Goal: Task Accomplishment & Management: Use online tool/utility

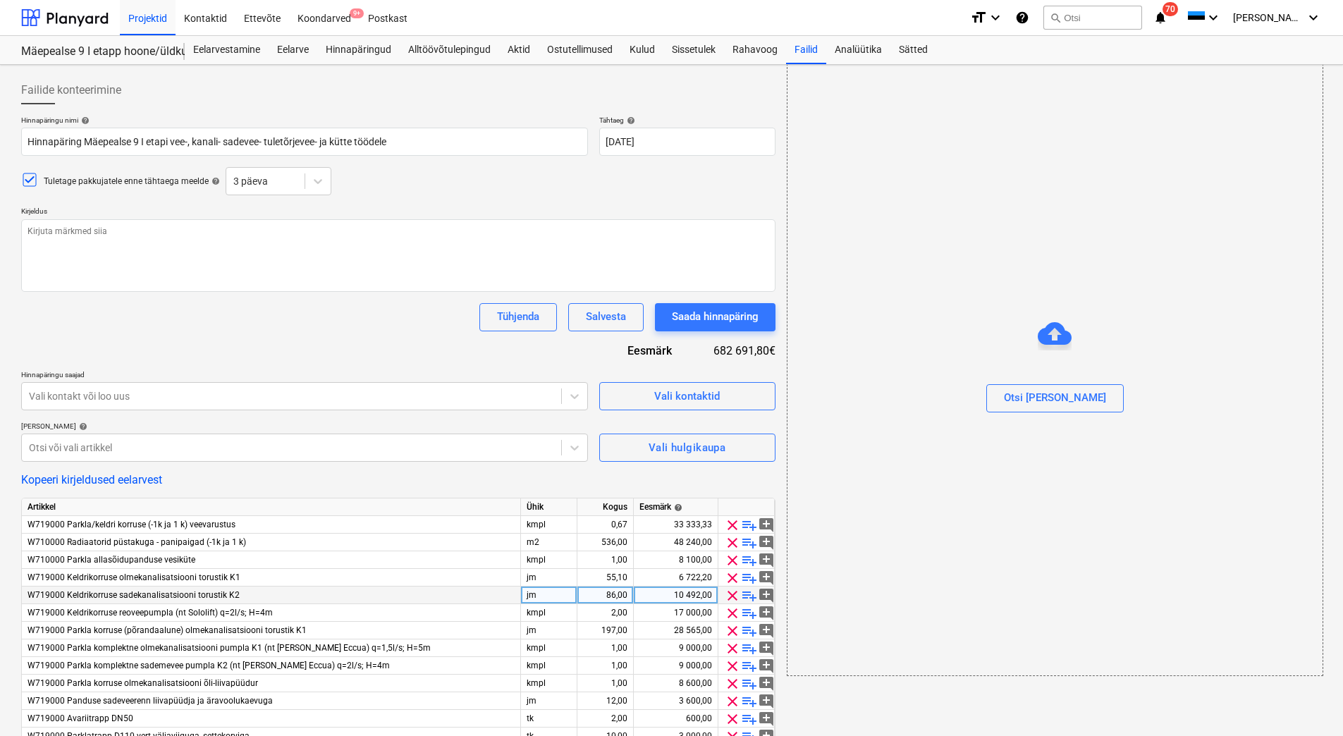
scroll to position [119, 0]
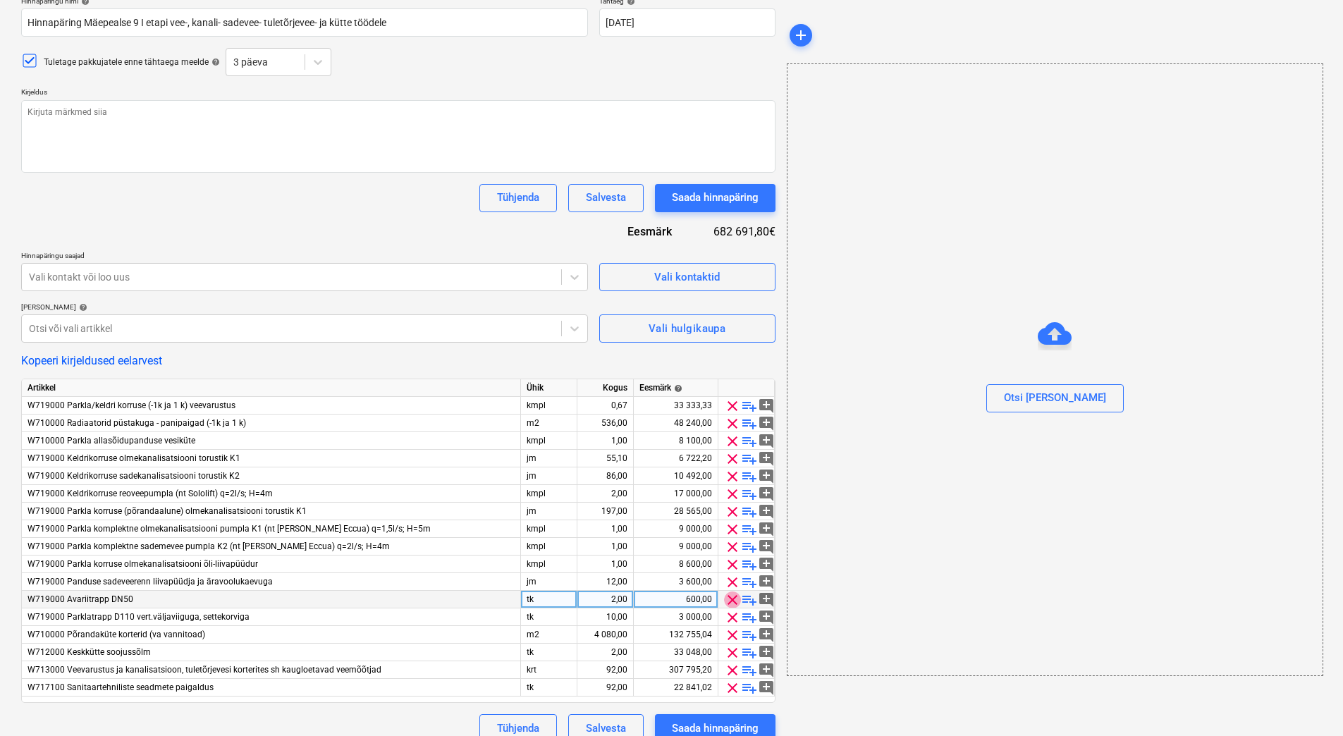
click at [733, 600] on span "clear" at bounding box center [732, 599] width 17 height 17
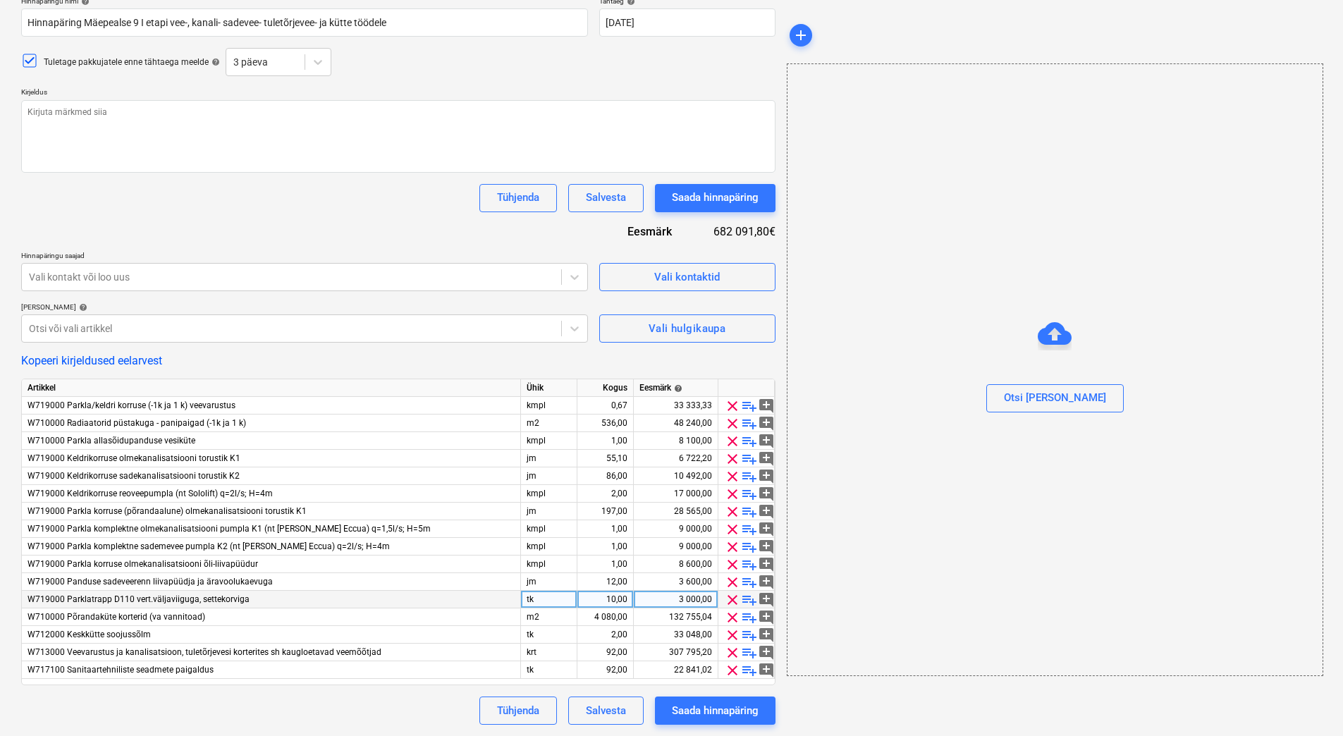
click at [733, 600] on span "clear" at bounding box center [732, 599] width 17 height 17
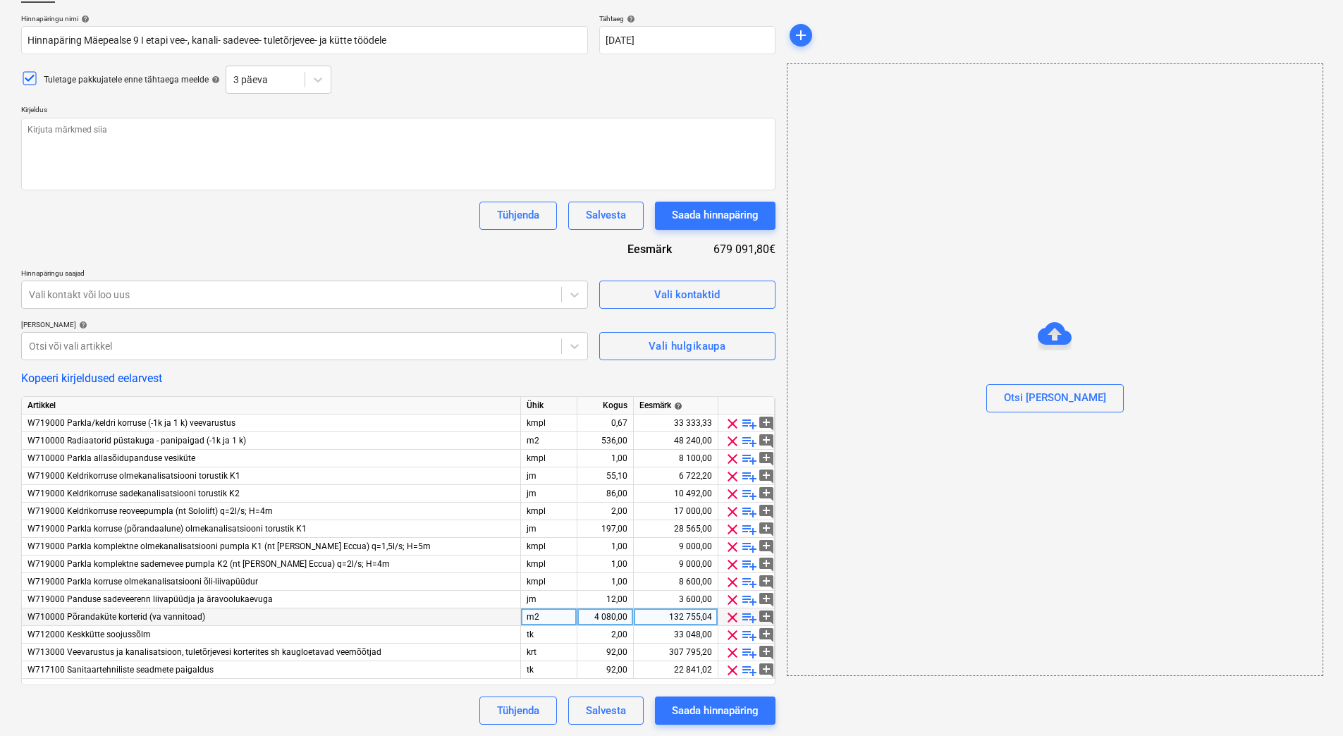
scroll to position [102, 0]
click at [732, 596] on span "clear" at bounding box center [732, 599] width 17 height 17
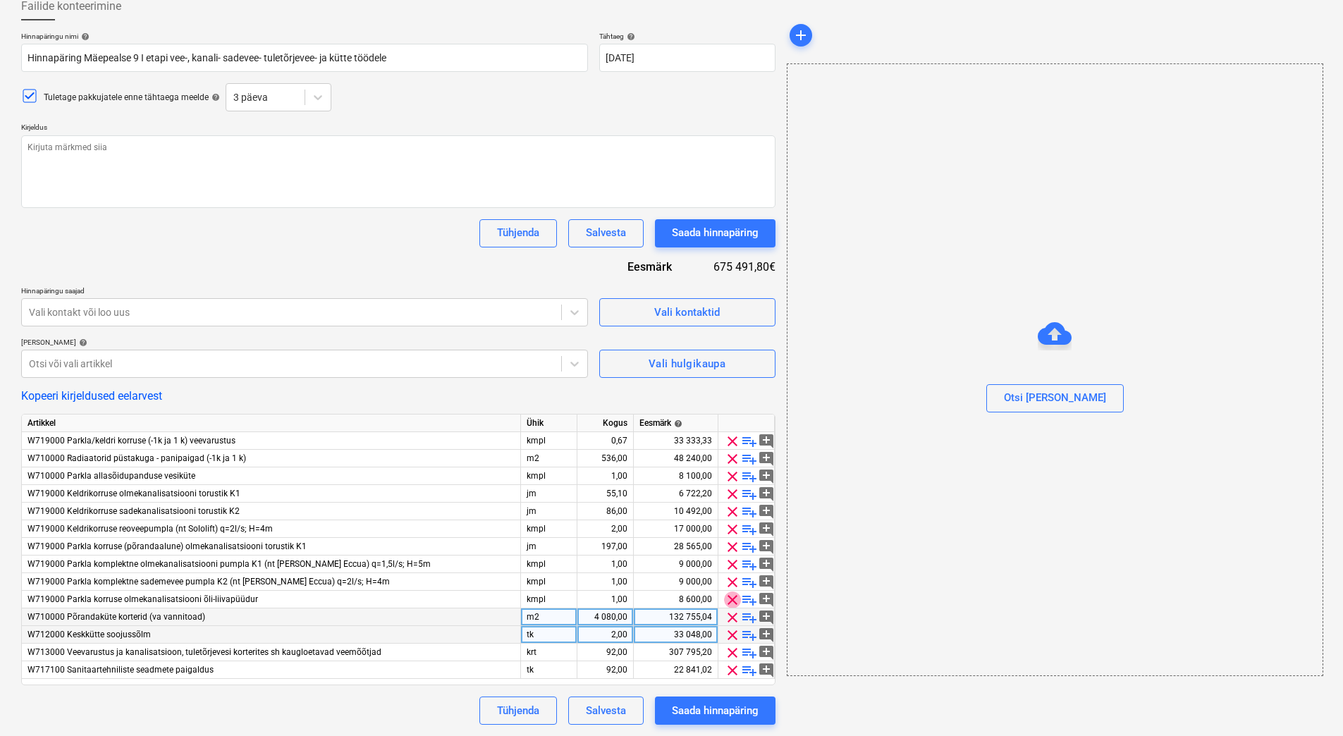
click at [732, 596] on span "clear" at bounding box center [732, 599] width 17 height 17
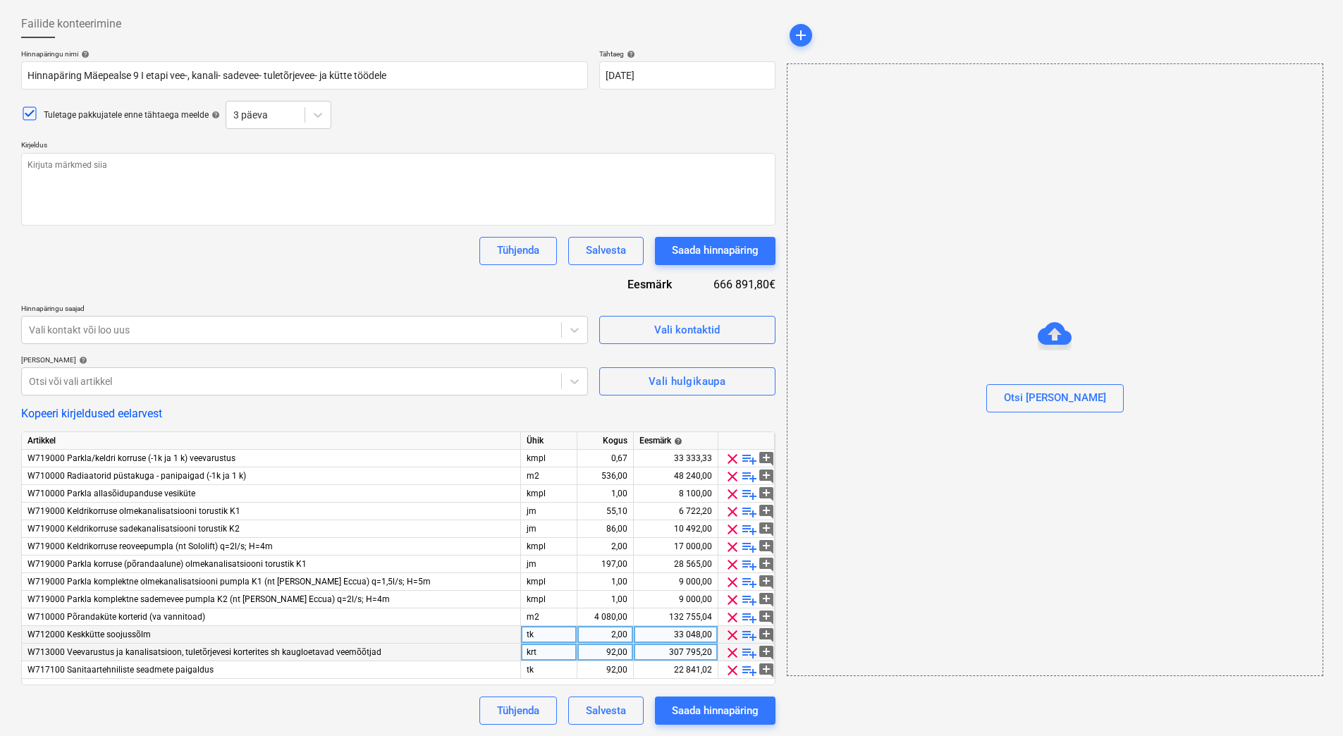
scroll to position [66, 0]
click at [732, 596] on span "clear" at bounding box center [732, 599] width 17 height 17
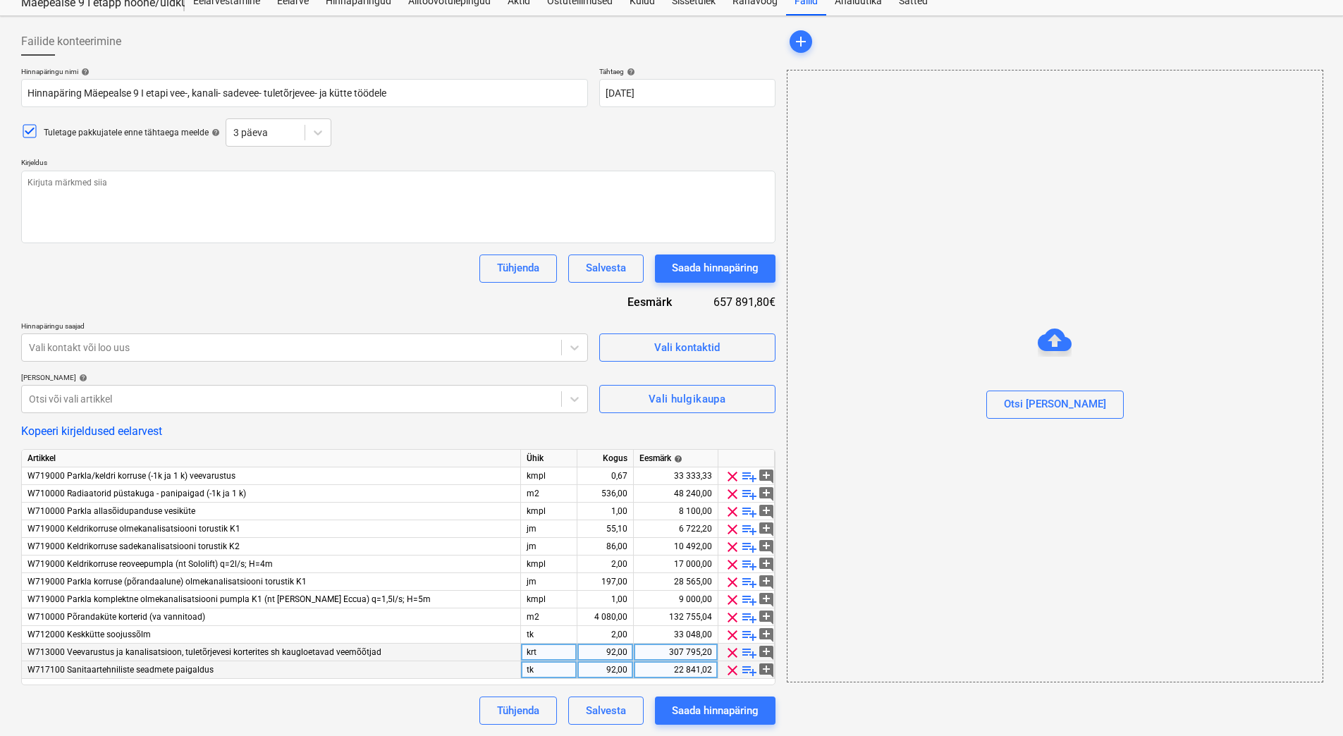
scroll to position [49, 0]
click at [732, 596] on span "clear" at bounding box center [732, 599] width 17 height 17
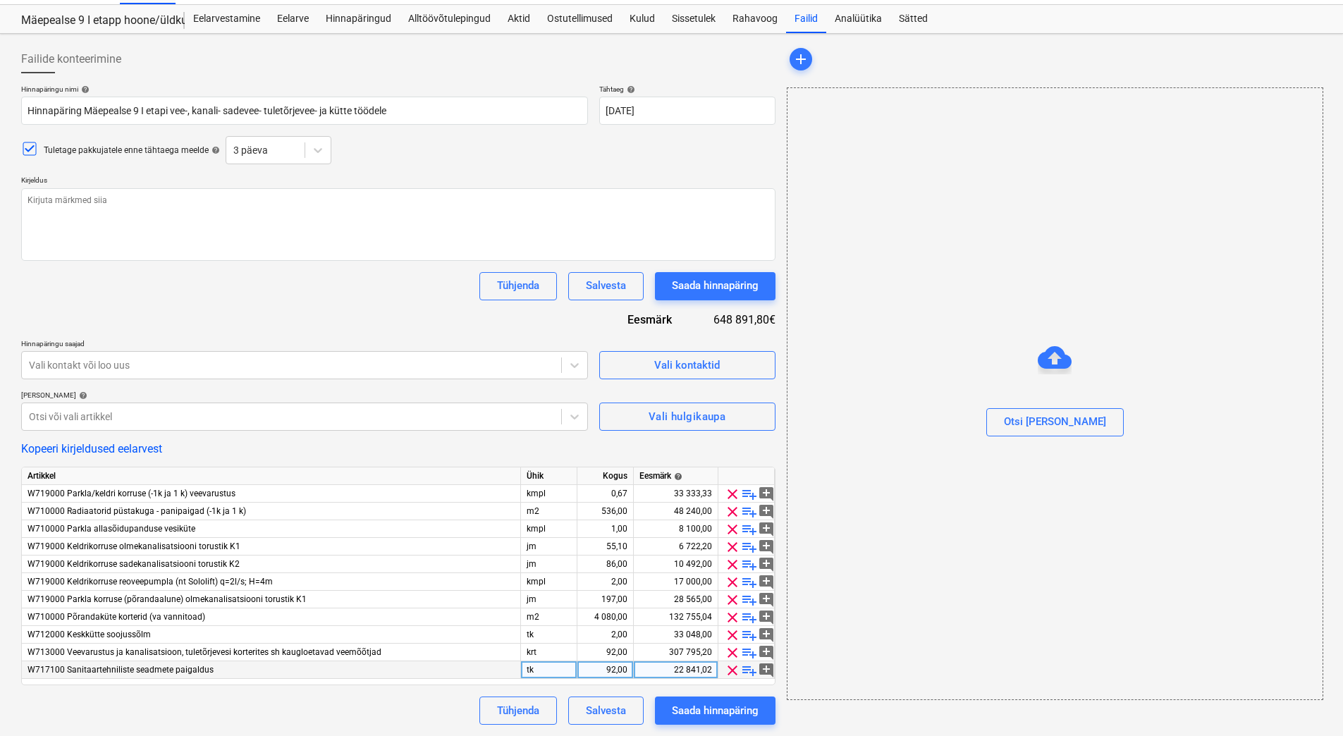
scroll to position [31, 0]
click at [732, 596] on span "clear" at bounding box center [732, 599] width 17 height 17
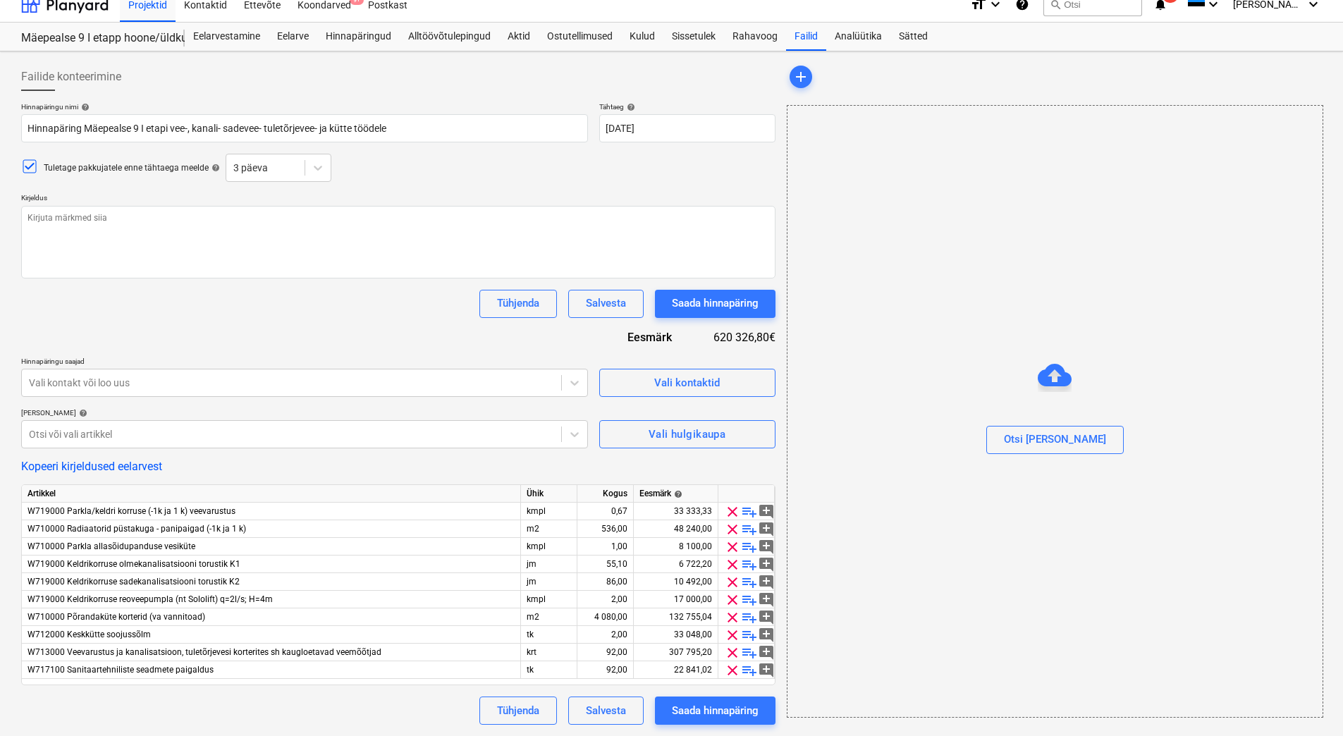
scroll to position [13, 0]
click at [732, 596] on span "clear" at bounding box center [732, 599] width 17 height 17
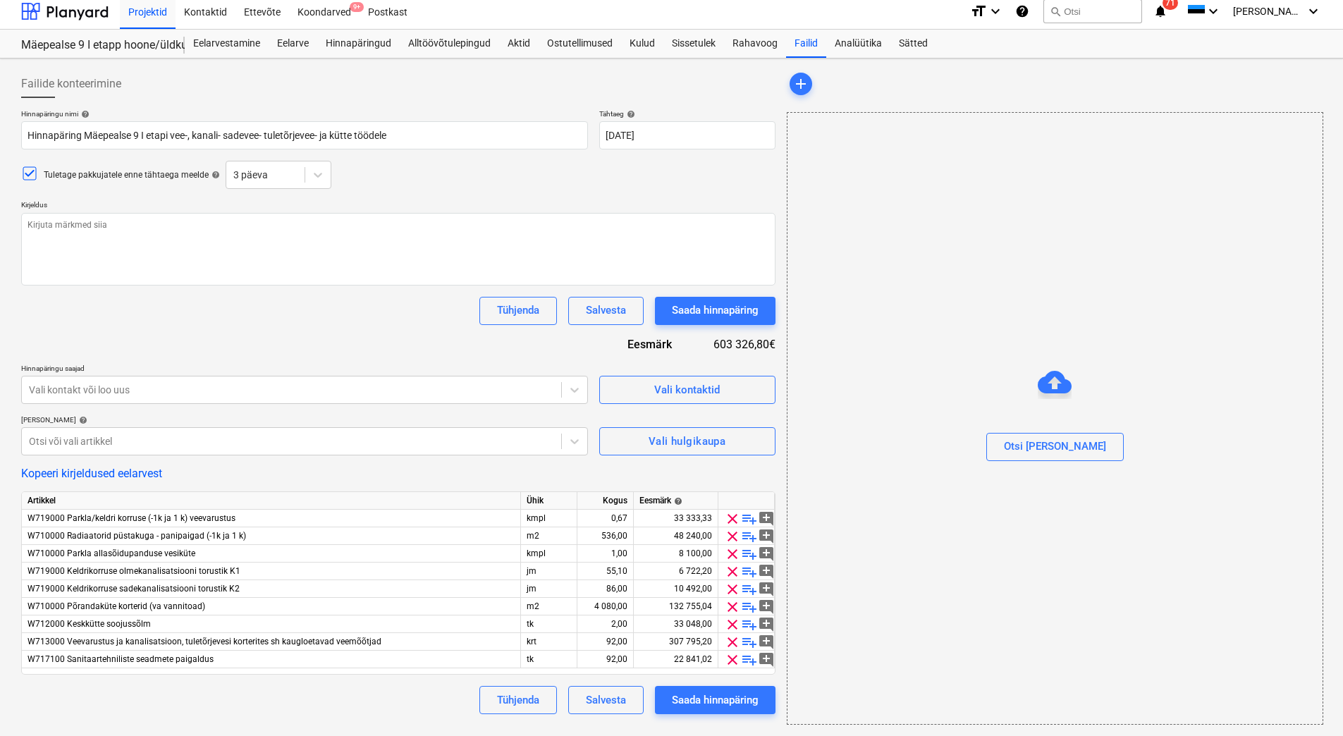
type textarea "x"
click at [599, 708] on div "Salvesta" at bounding box center [606, 700] width 40 height 18
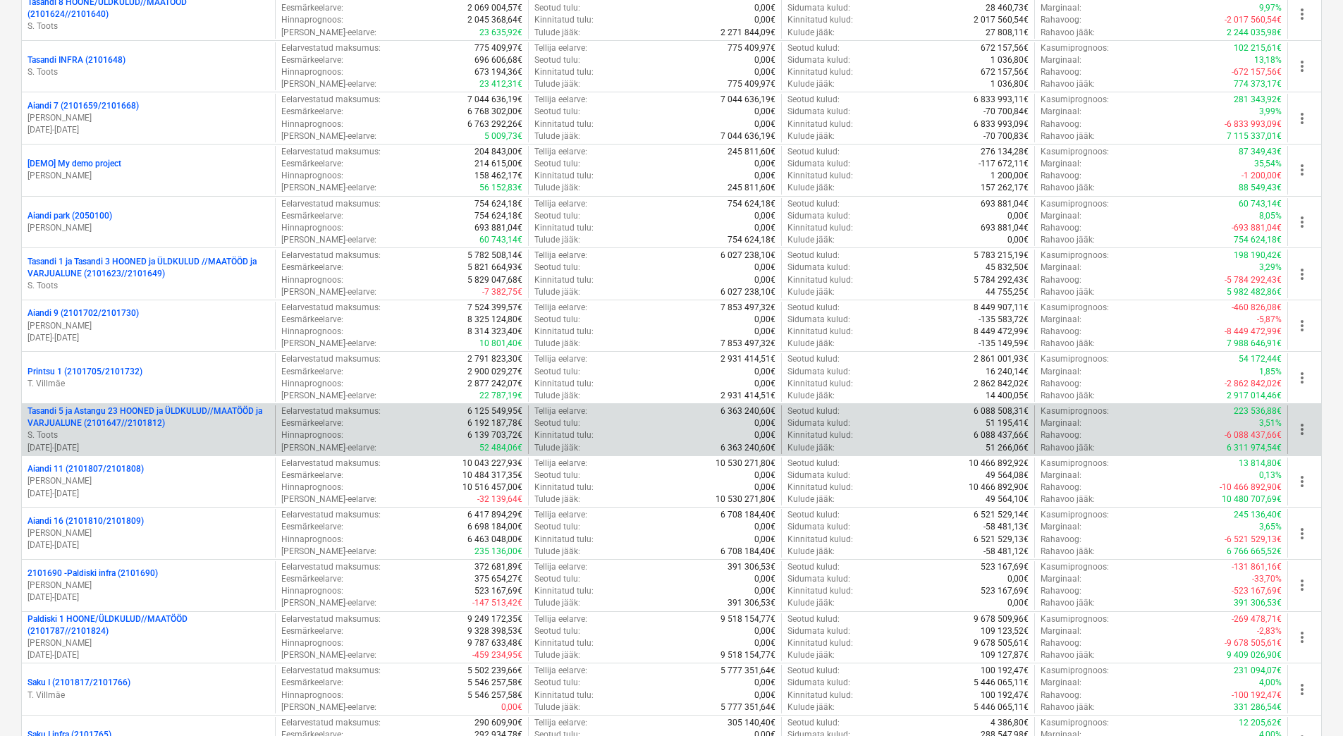
scroll to position [1057, 0]
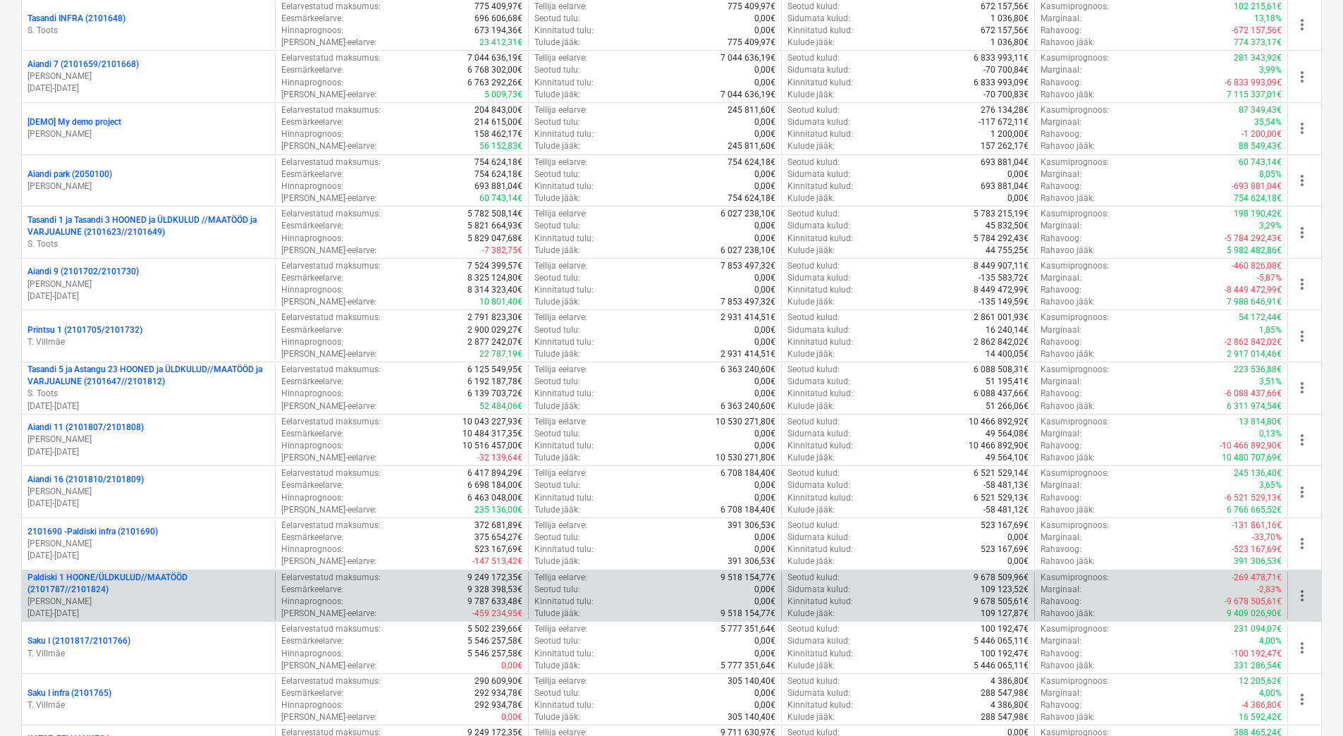
click at [180, 608] on p "01.09.2022 - 29.02.2024" at bounding box center [148, 614] width 242 height 12
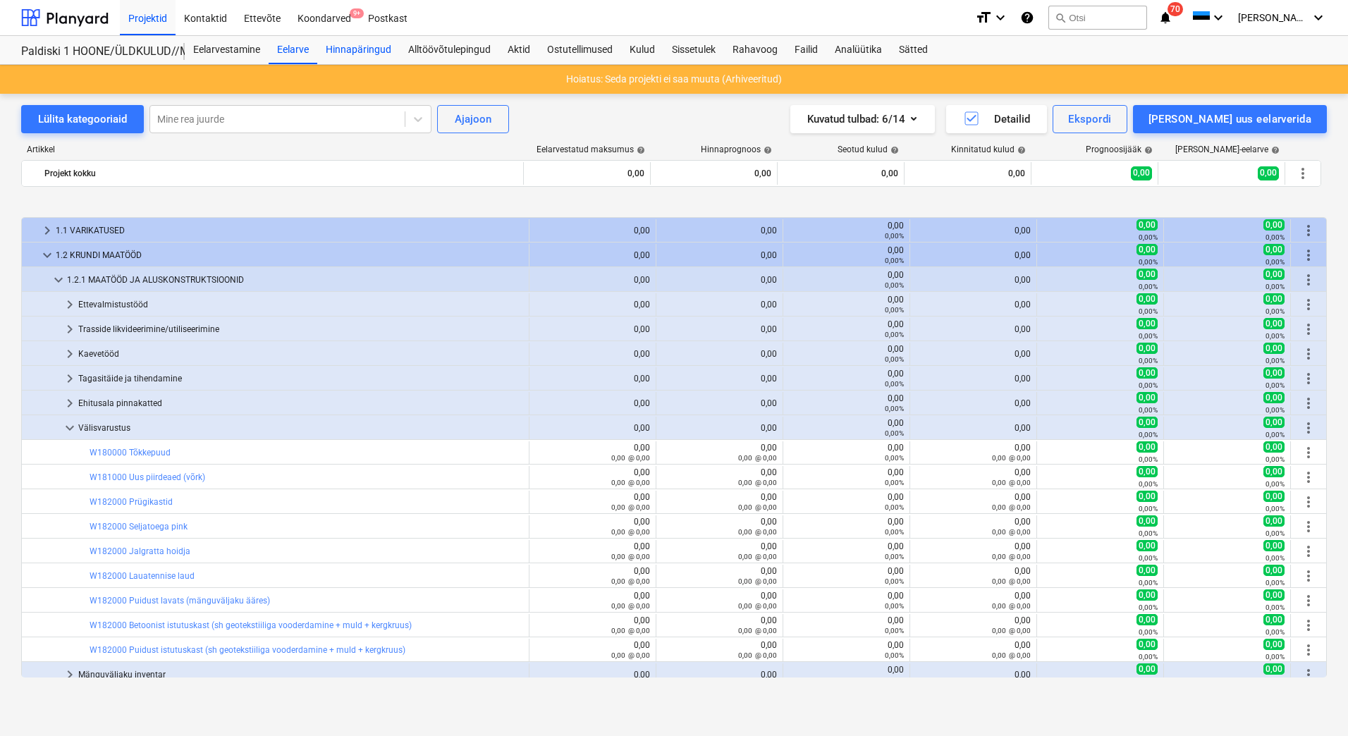
drag, startPoint x: 295, startPoint y: 51, endPoint x: 324, endPoint y: 42, distance: 30.3
click at [295, 51] on div "Eelarve" at bounding box center [293, 50] width 49 height 28
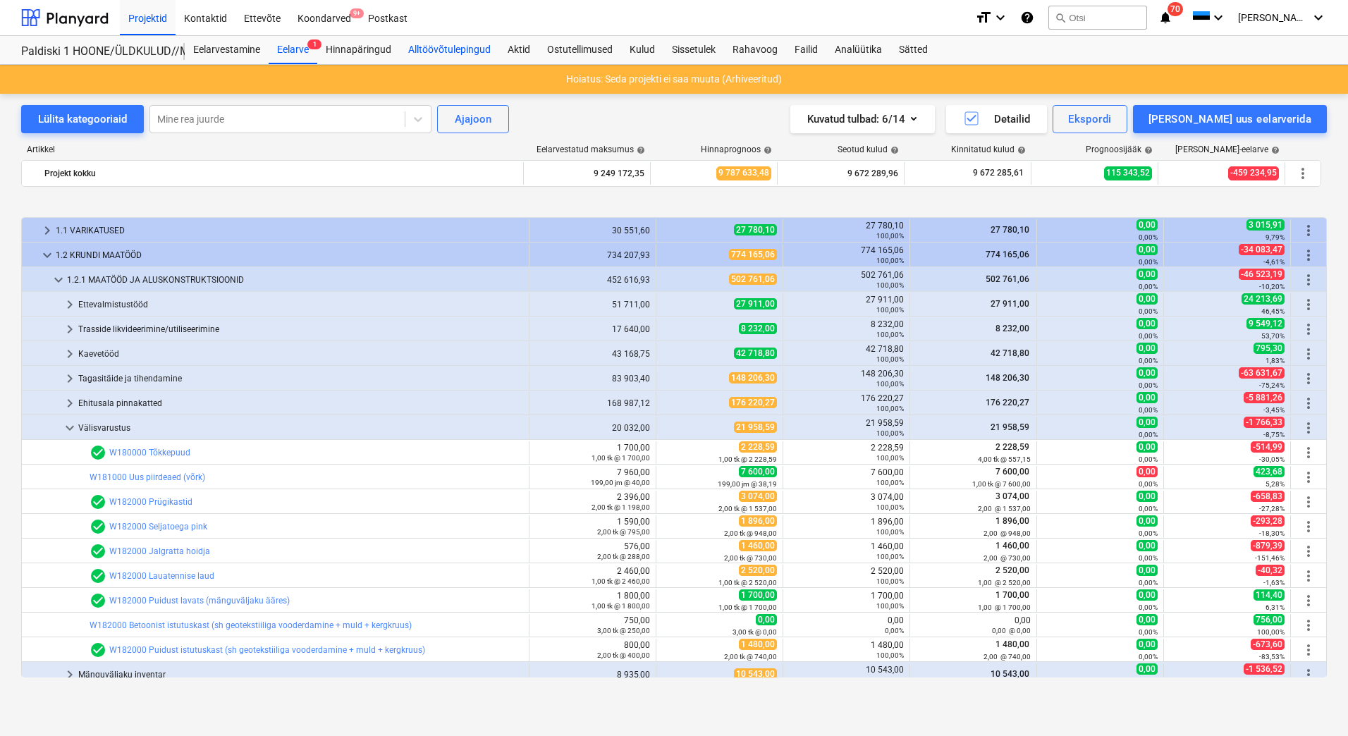
scroll to position [518, 0]
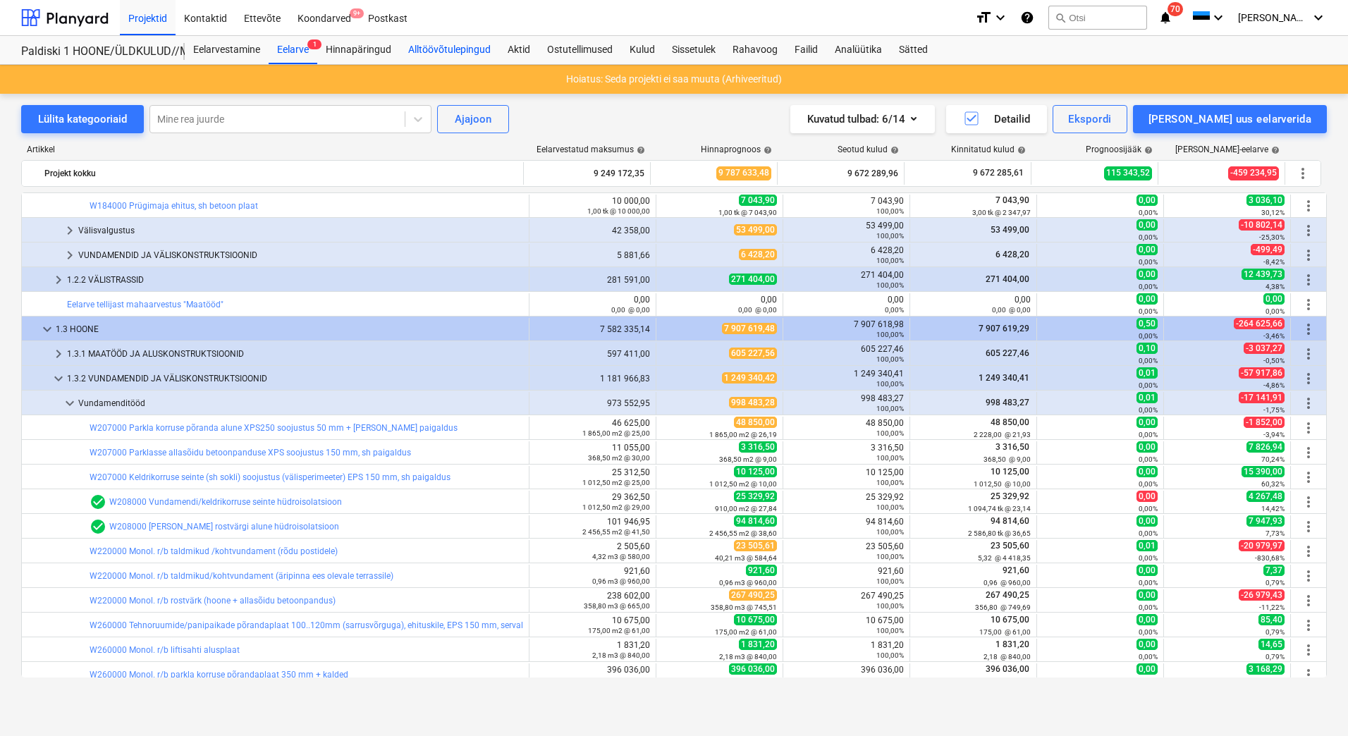
click at [429, 42] on div "Alltöövõtulepingud" at bounding box center [449, 50] width 99 height 28
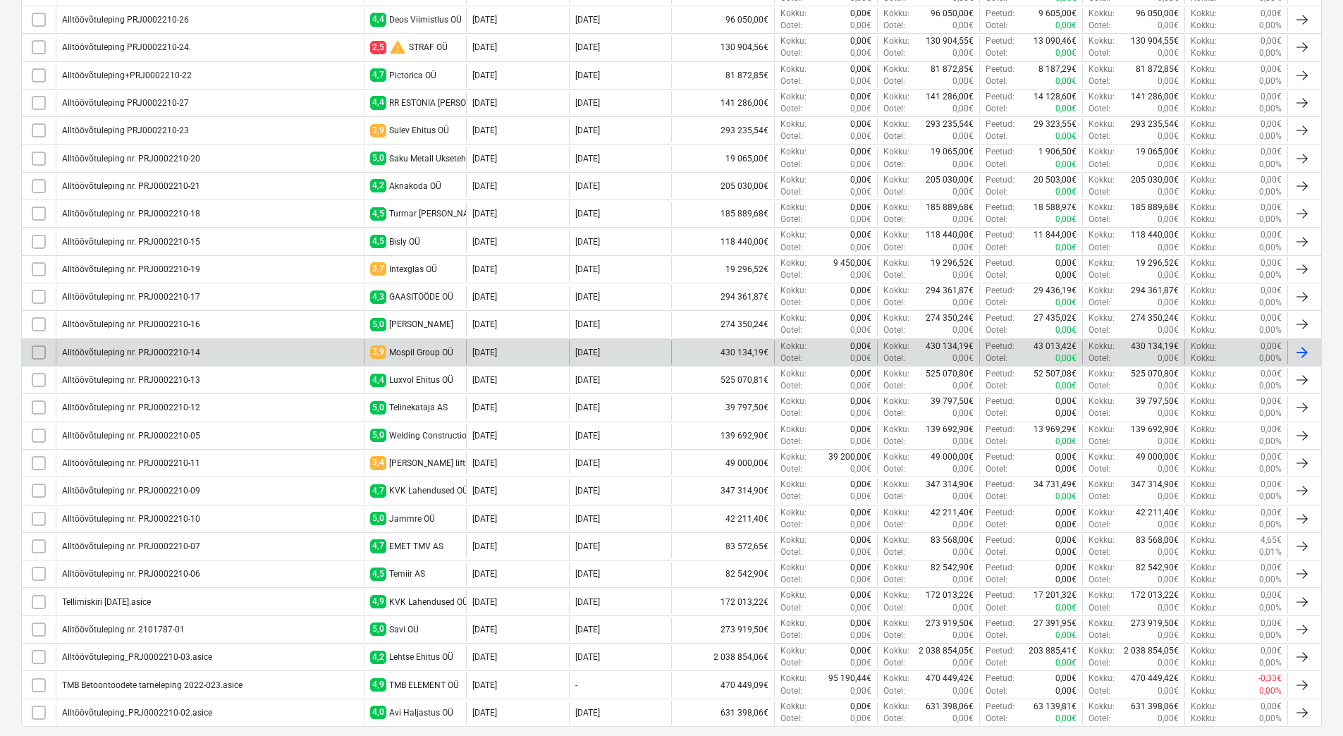
scroll to position [890, 0]
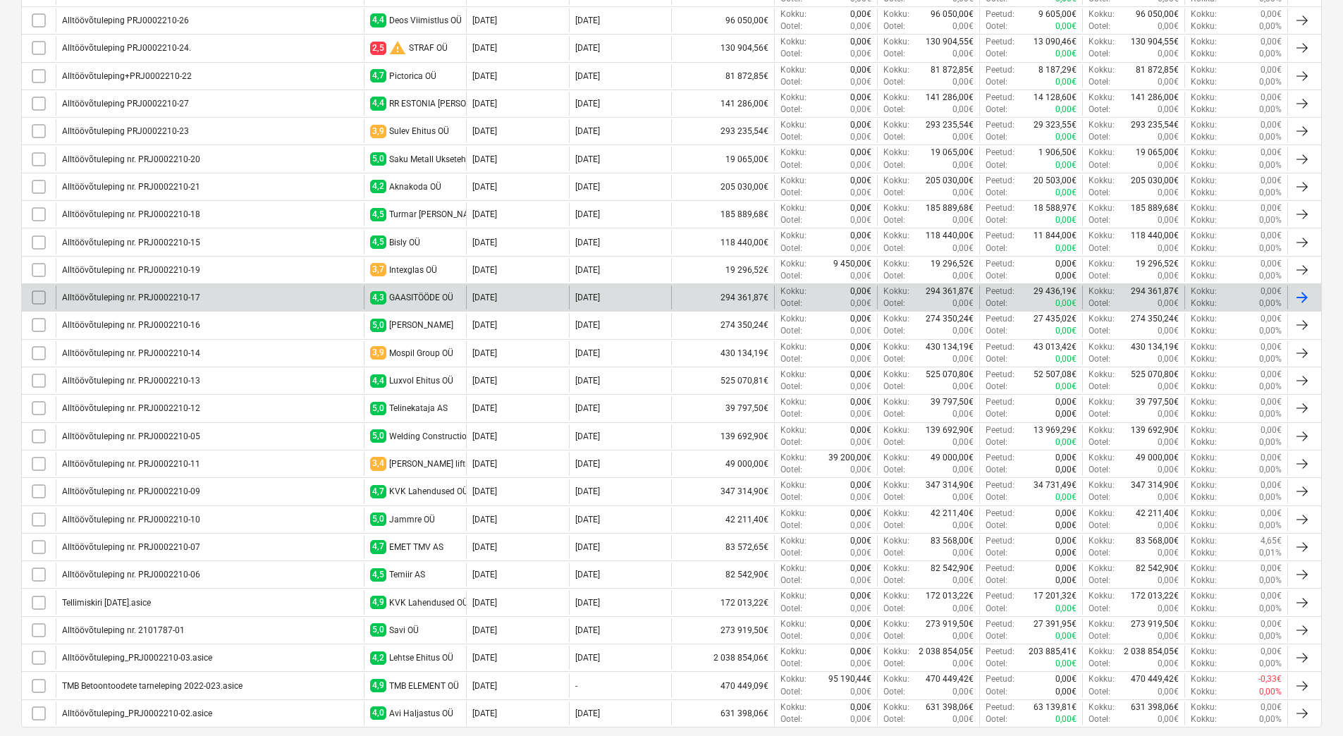
click at [230, 295] on div "Alltöövõtuleping nr. PRJ0002210-17" at bounding box center [210, 298] width 308 height 24
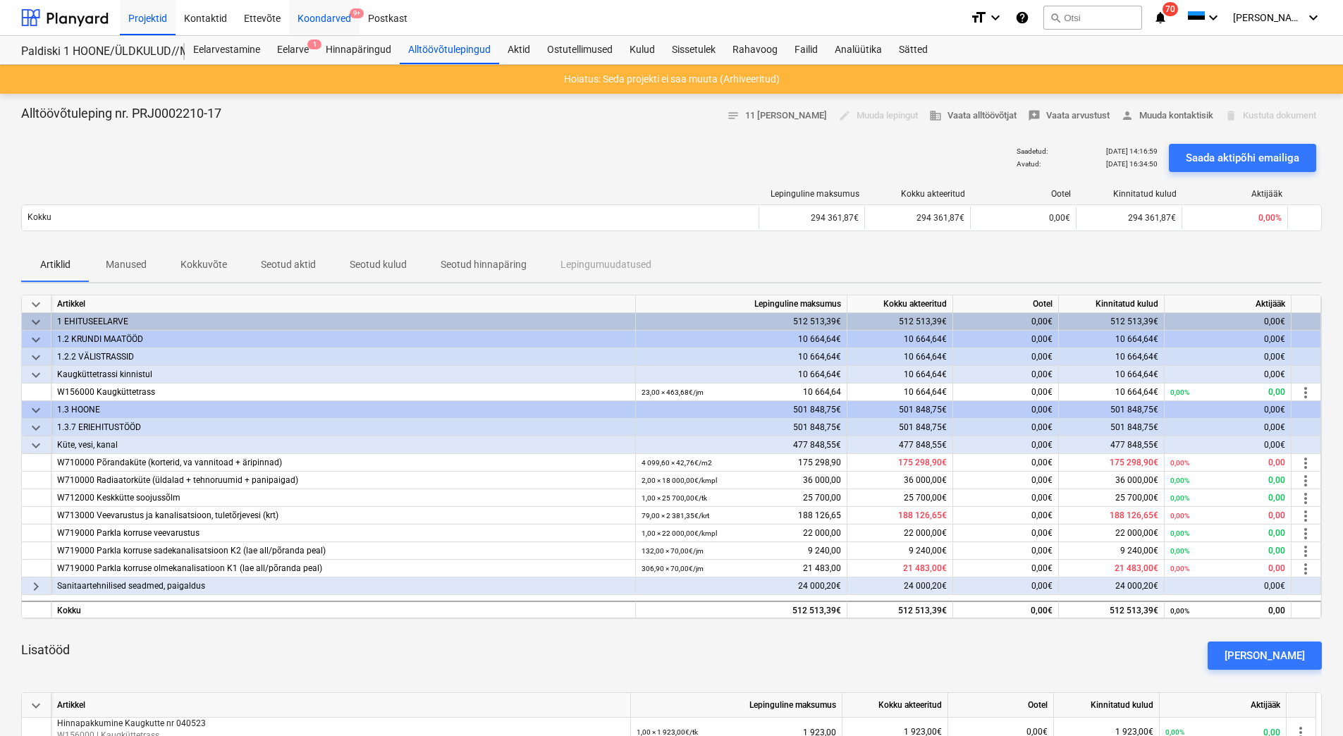
click at [320, 17] on div "Koondarved 9+" at bounding box center [324, 17] width 70 height 36
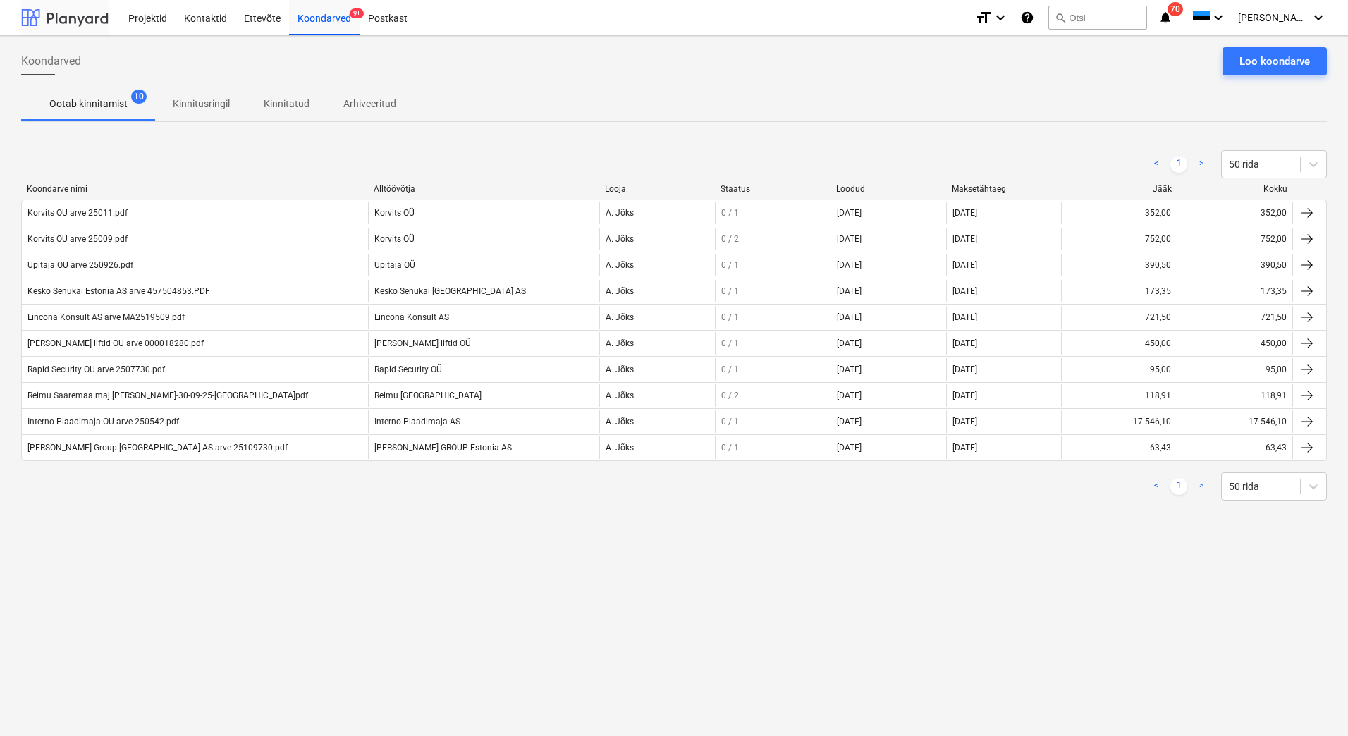
click at [60, 19] on div at bounding box center [64, 17] width 87 height 35
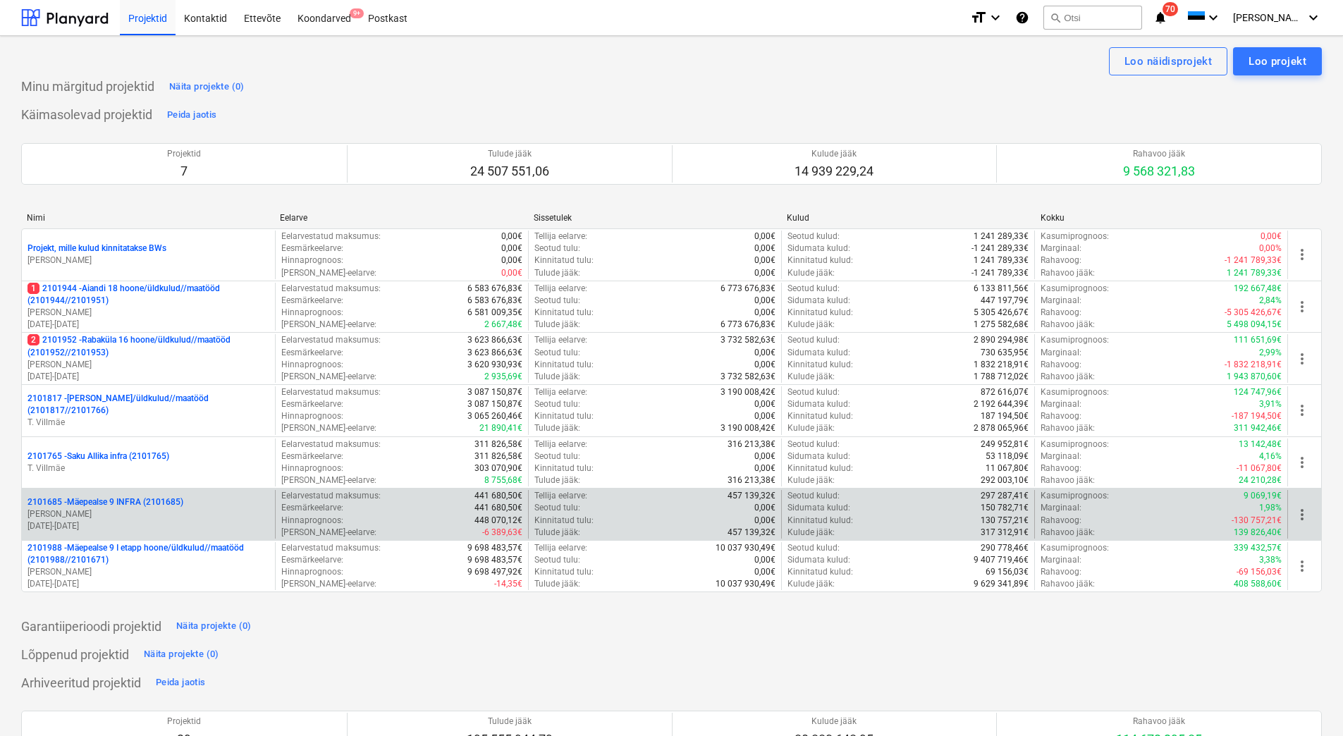
click at [137, 515] on p "[PERSON_NAME]" at bounding box center [148, 514] width 242 height 12
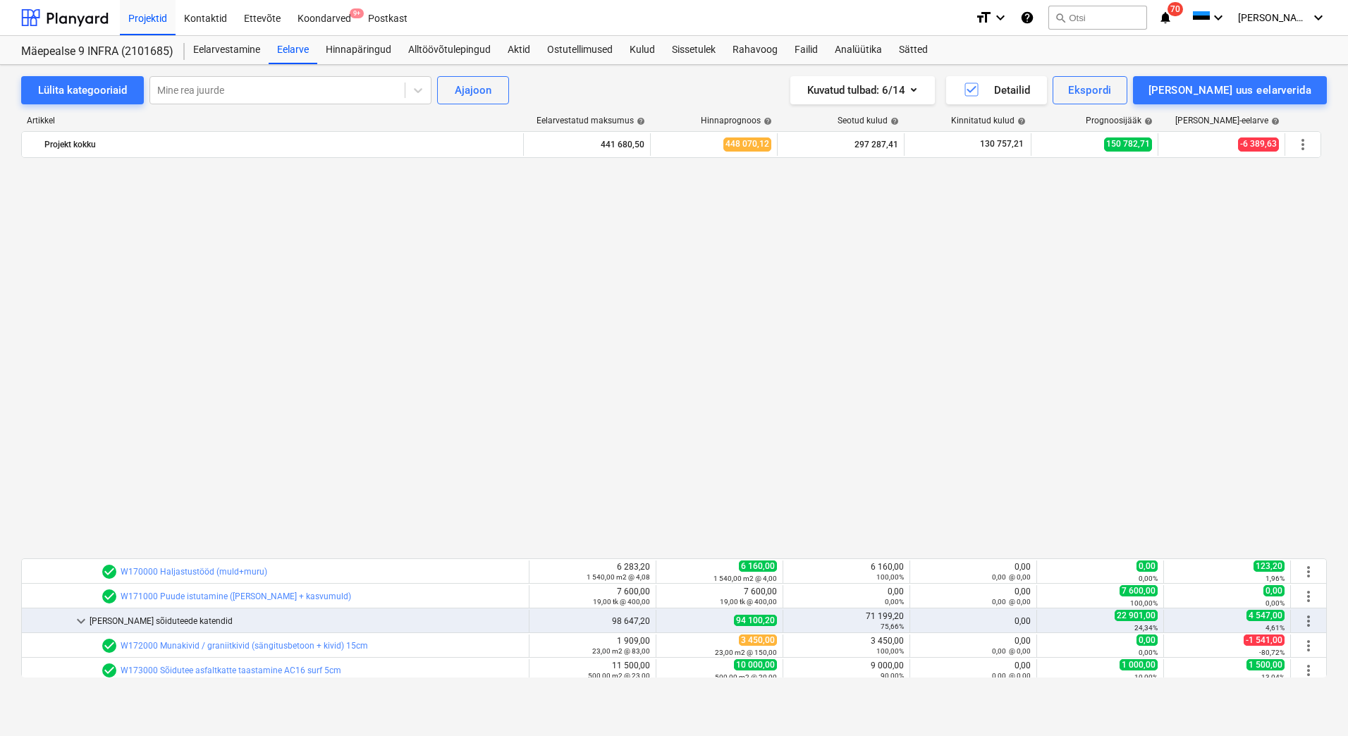
scroll to position [893, 0]
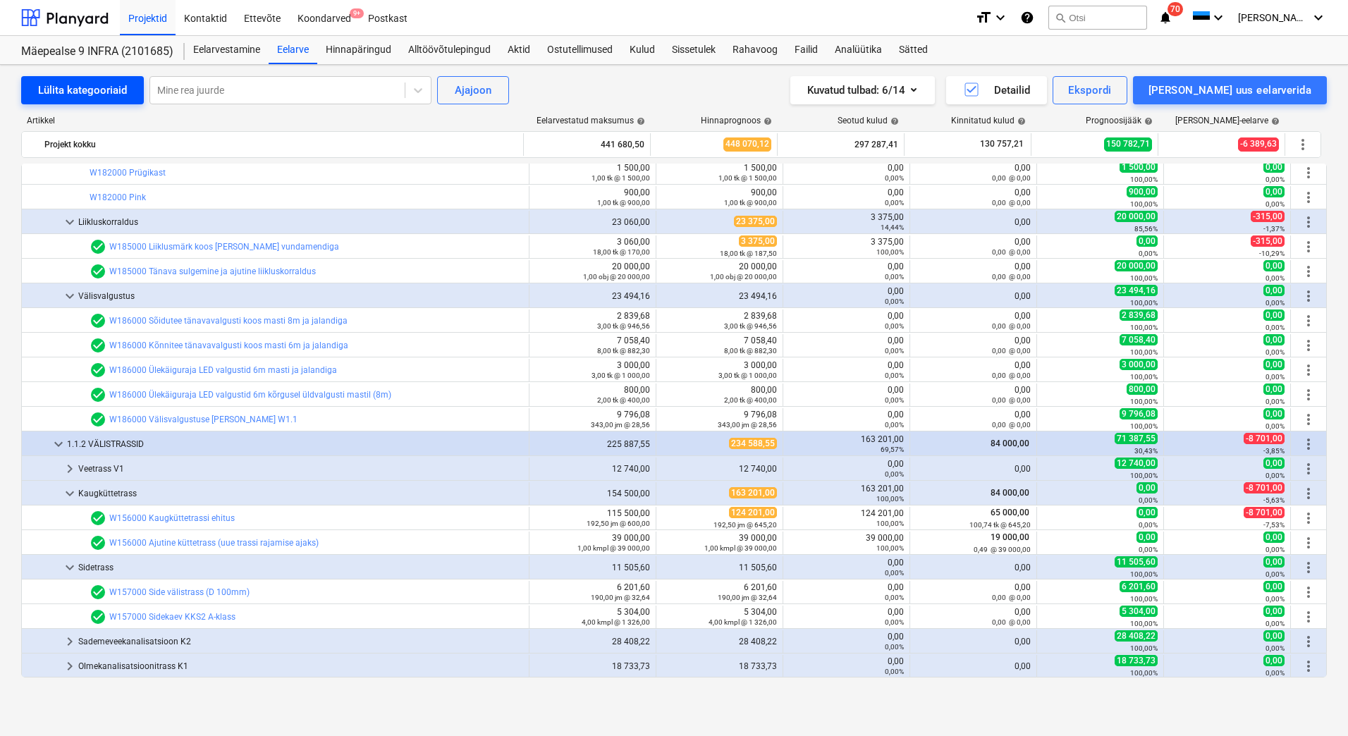
click at [78, 91] on div "Lülita kategooriaid" at bounding box center [82, 90] width 89 height 18
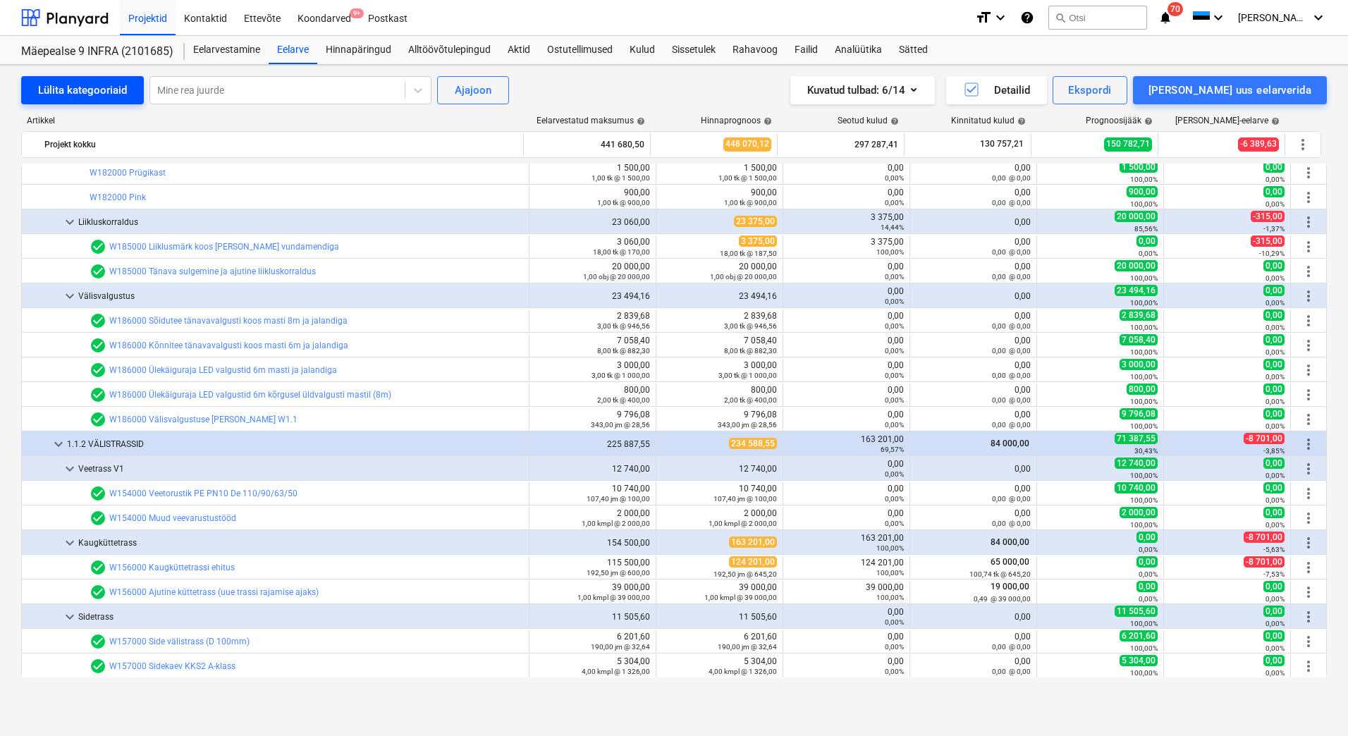
click at [78, 91] on div "Lülita kategooriaid" at bounding box center [82, 90] width 89 height 18
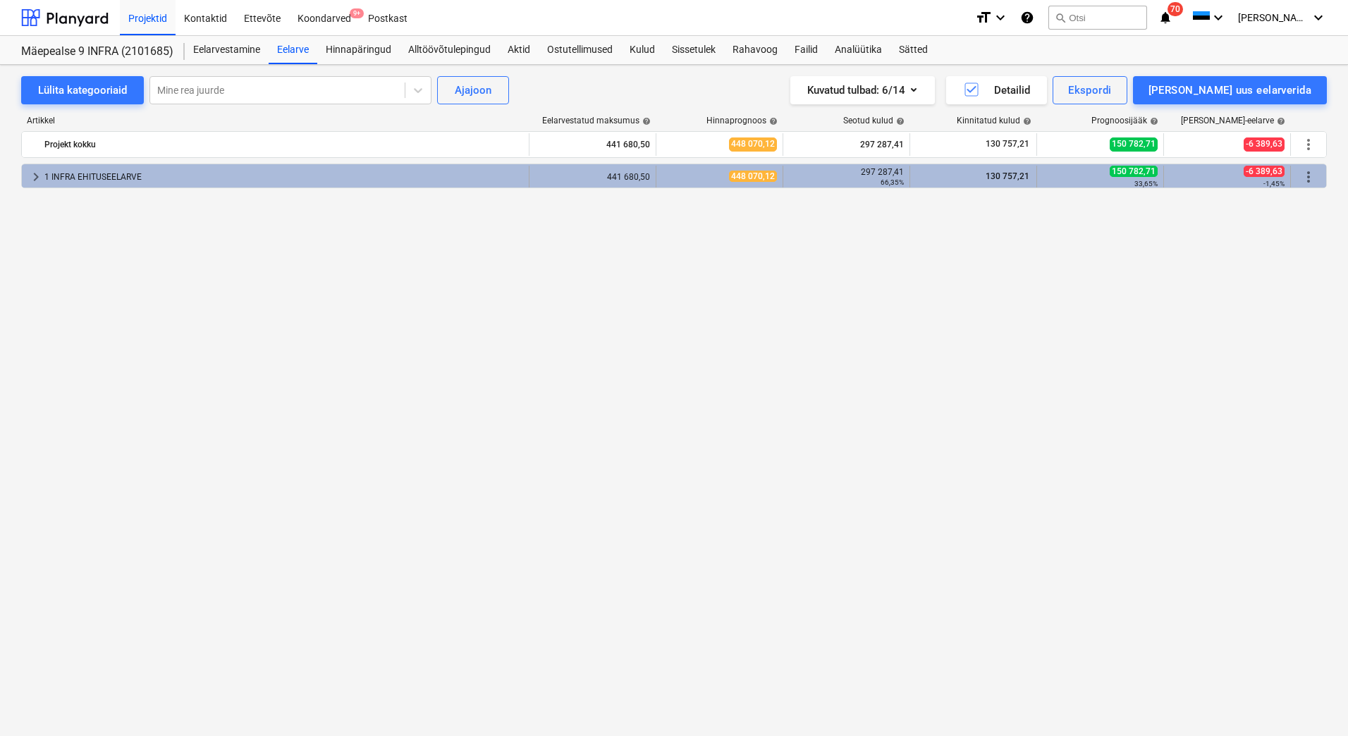
click at [64, 176] on div "1 INFRA EHITUSEELARVE" at bounding box center [283, 177] width 479 height 23
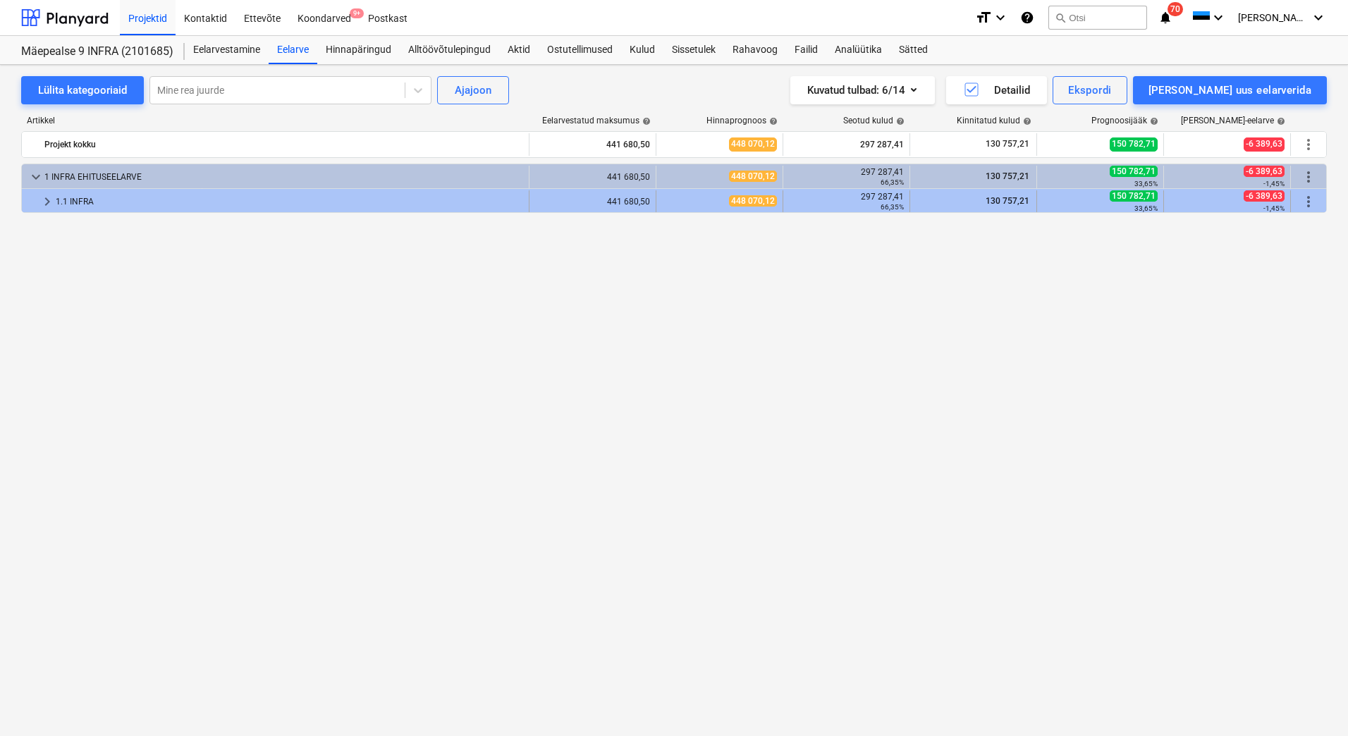
click at [74, 207] on div "1.1 INFRA" at bounding box center [289, 201] width 467 height 23
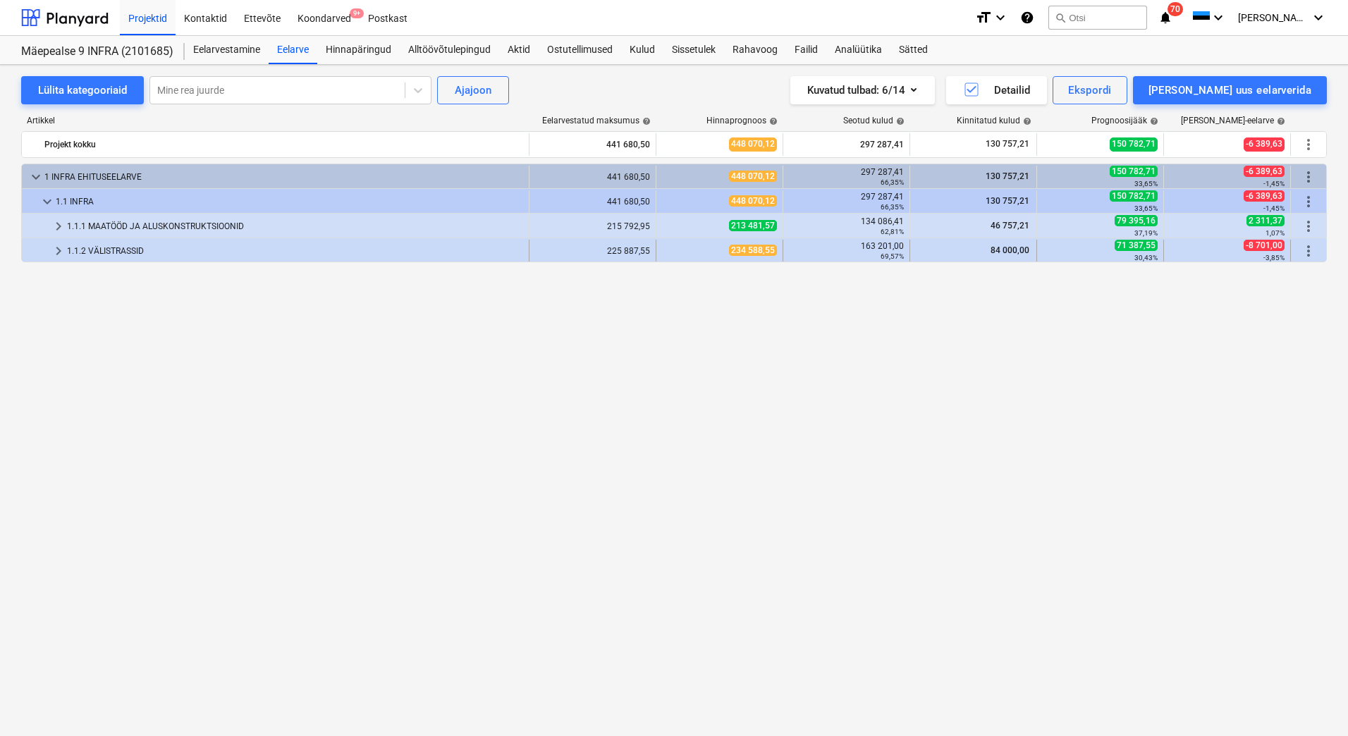
click at [109, 245] on div "1.1.2 VÄLISTRASSID" at bounding box center [295, 251] width 456 height 23
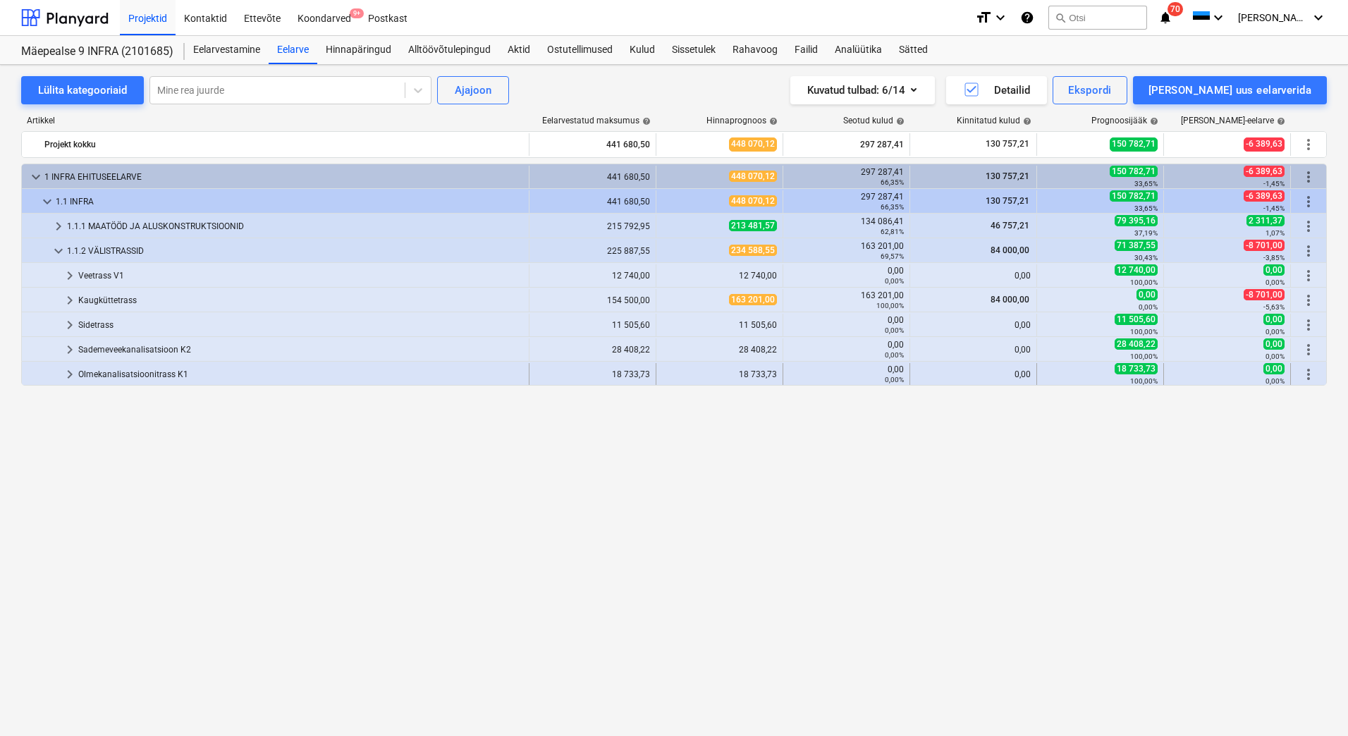
click at [60, 369] on div at bounding box center [44, 374] width 34 height 23
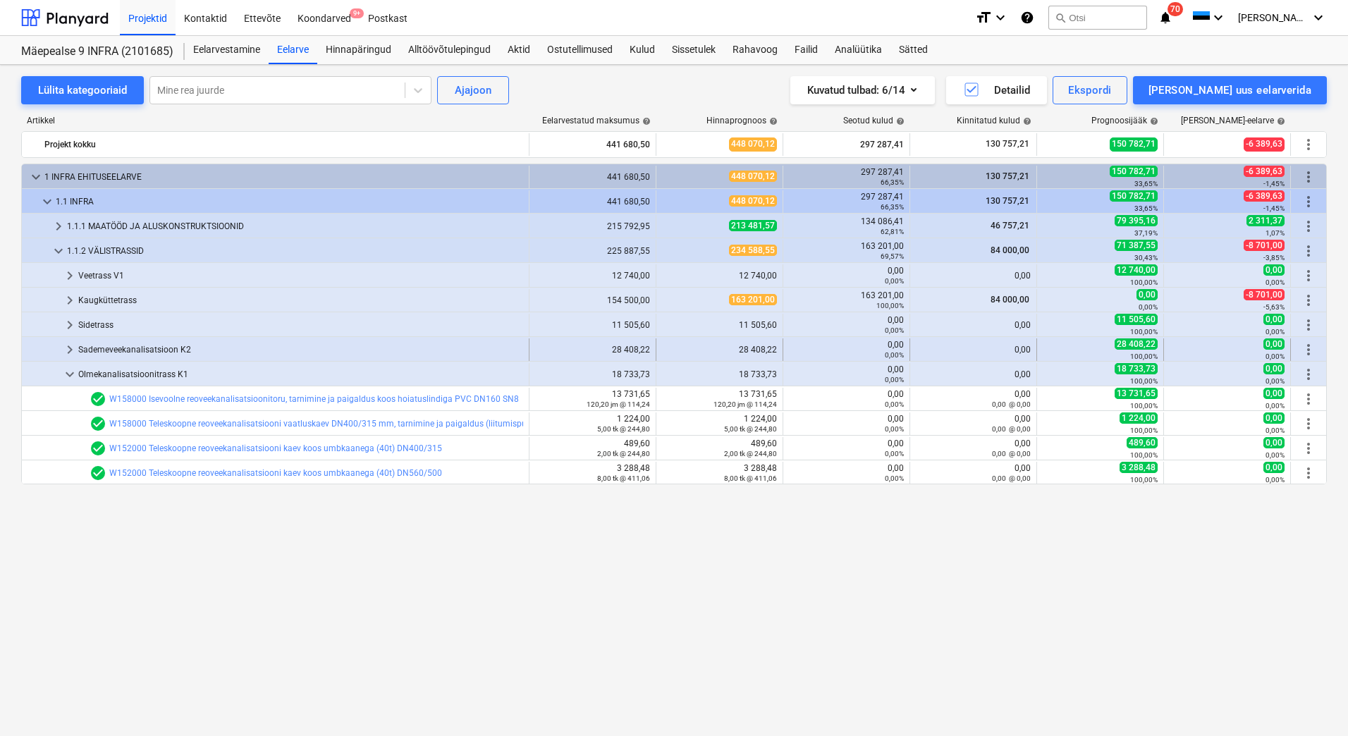
click at [118, 349] on div "Sademeveekanalisatsioon K2" at bounding box center [300, 349] width 445 height 23
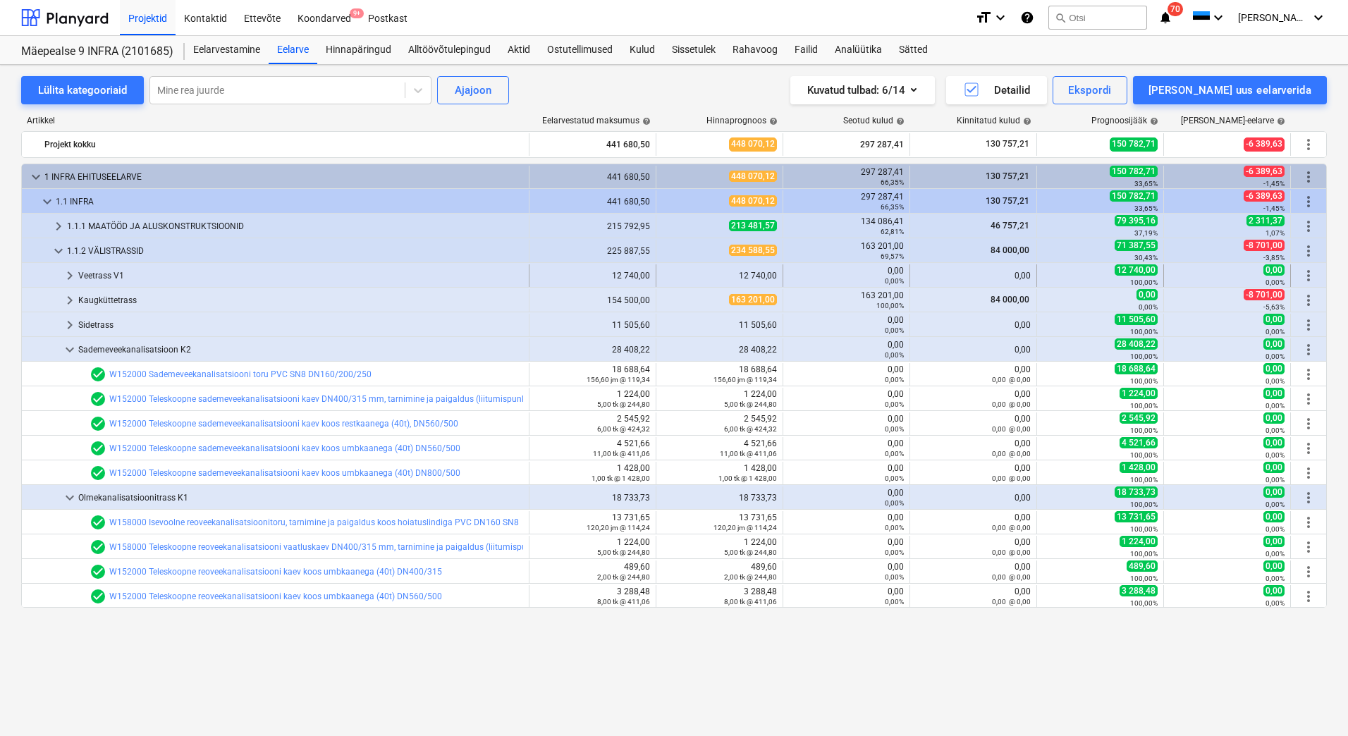
click at [82, 269] on div "Veetrass V1" at bounding box center [300, 275] width 445 height 23
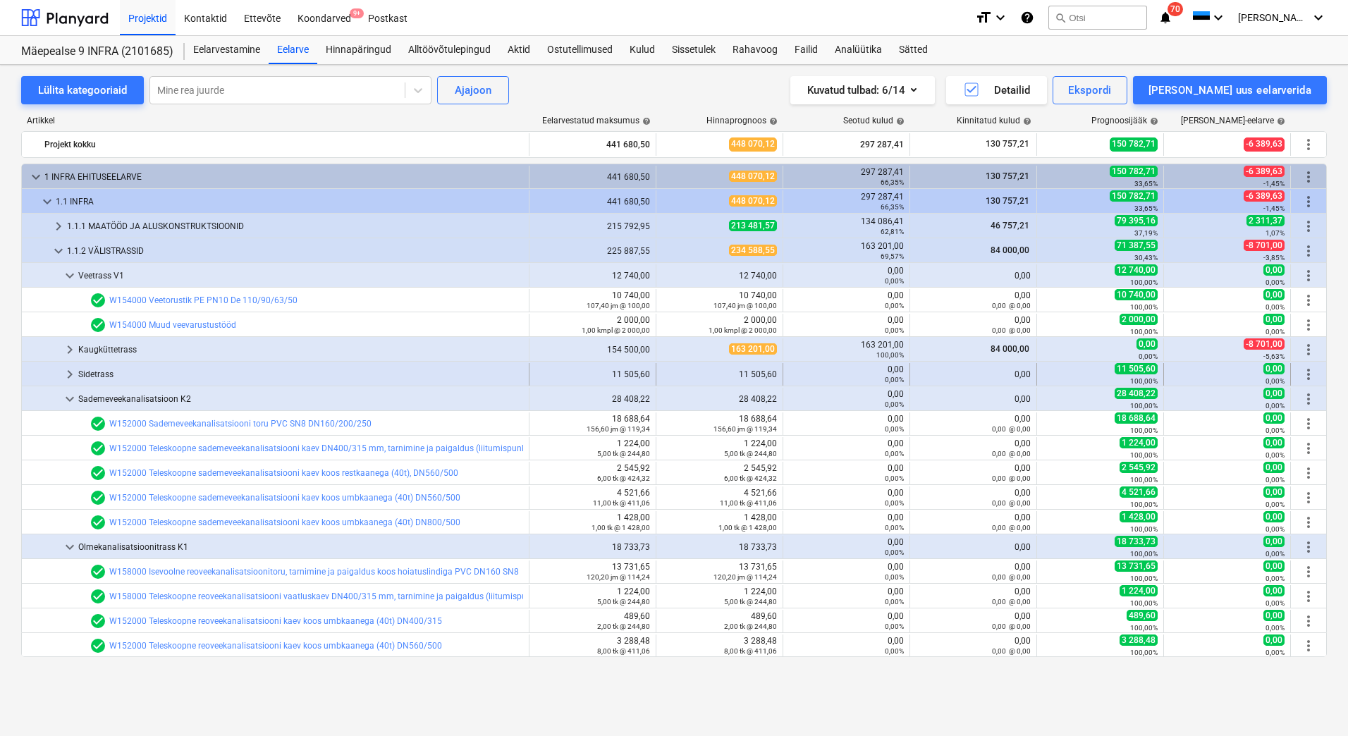
click at [128, 370] on div "Sidetrass" at bounding box center [300, 374] width 445 height 23
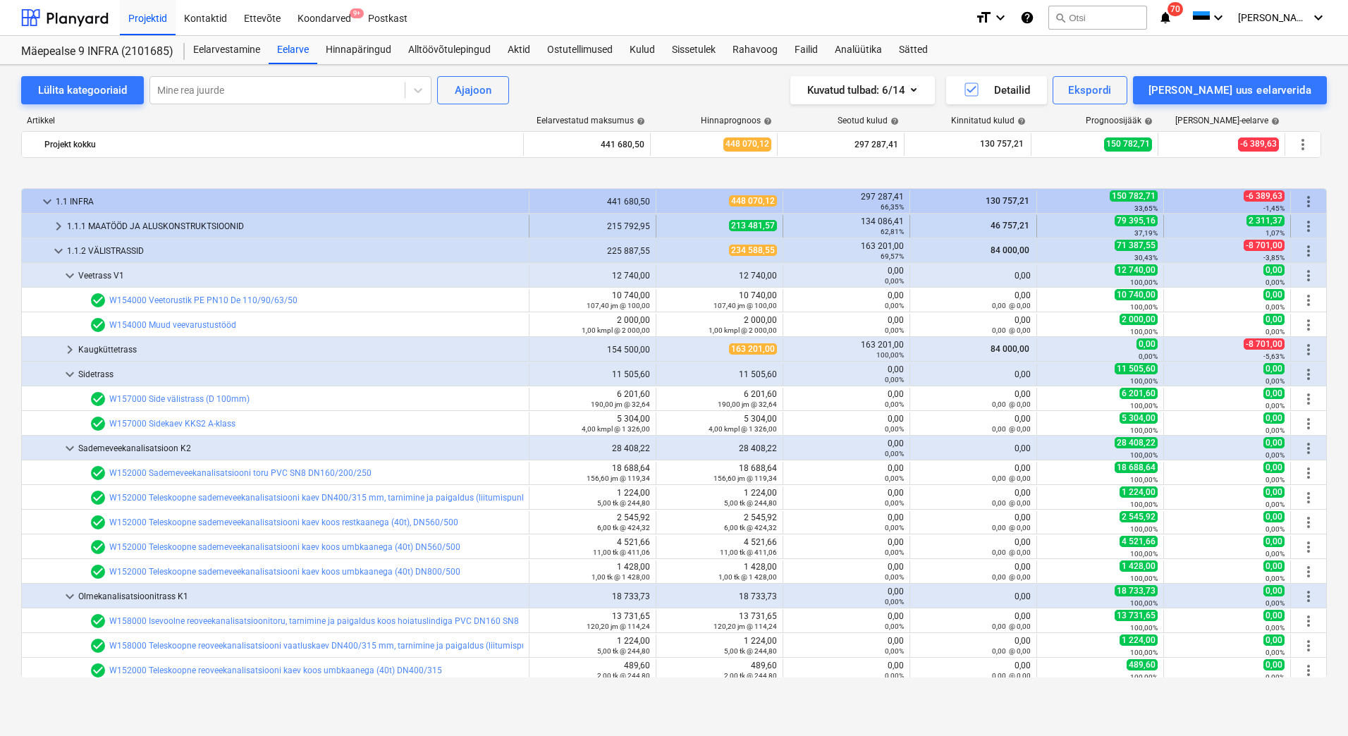
click at [168, 220] on div "1.1.1 MAATÖÖD JA ALUSKONSTRUKTSIOONID" at bounding box center [295, 226] width 456 height 23
